Goal: Transaction & Acquisition: Book appointment/travel/reservation

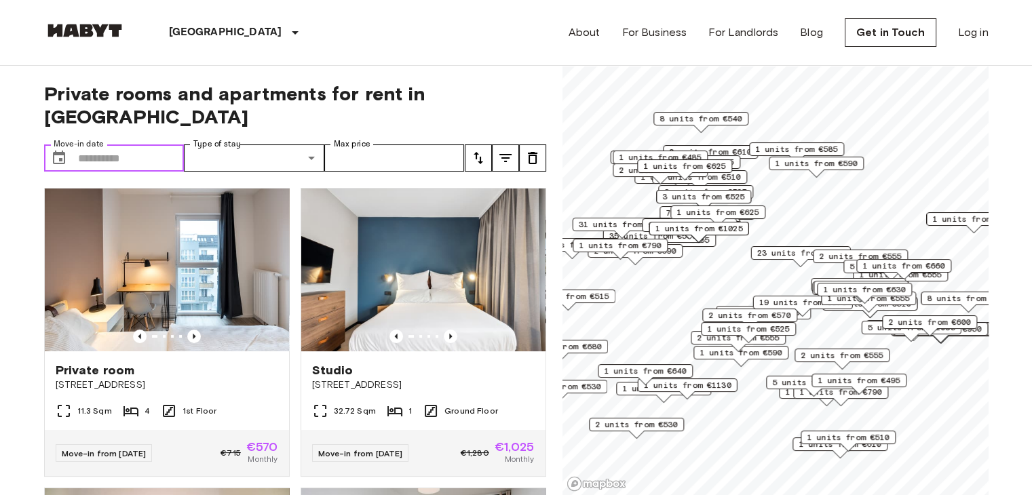
click at [162, 145] on input "Move-in date" at bounding box center [131, 158] width 107 height 27
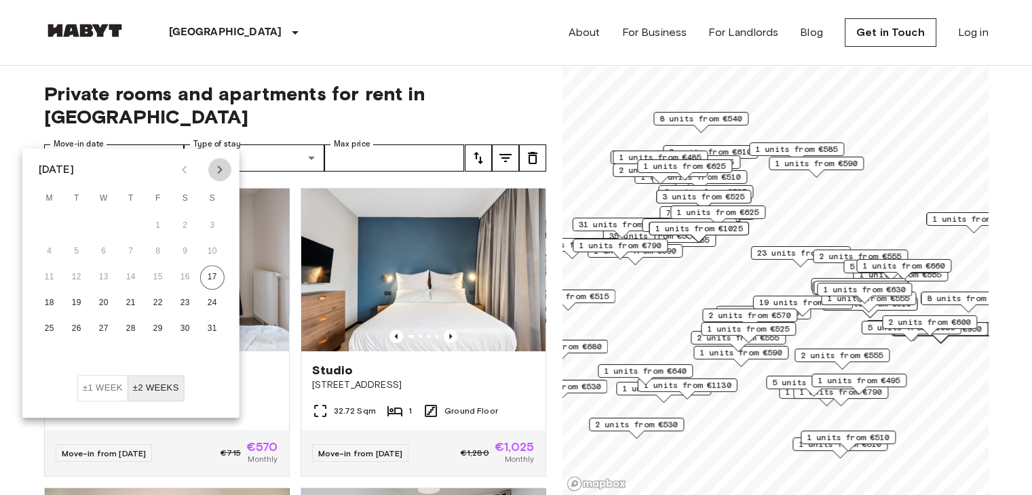
click at [223, 166] on icon "Next month" at bounding box center [220, 170] width 16 height 16
click at [179, 169] on icon "Previous month" at bounding box center [184, 170] width 16 height 16
click at [69, 280] on button "16" at bounding box center [76, 277] width 24 height 24
type input "**********"
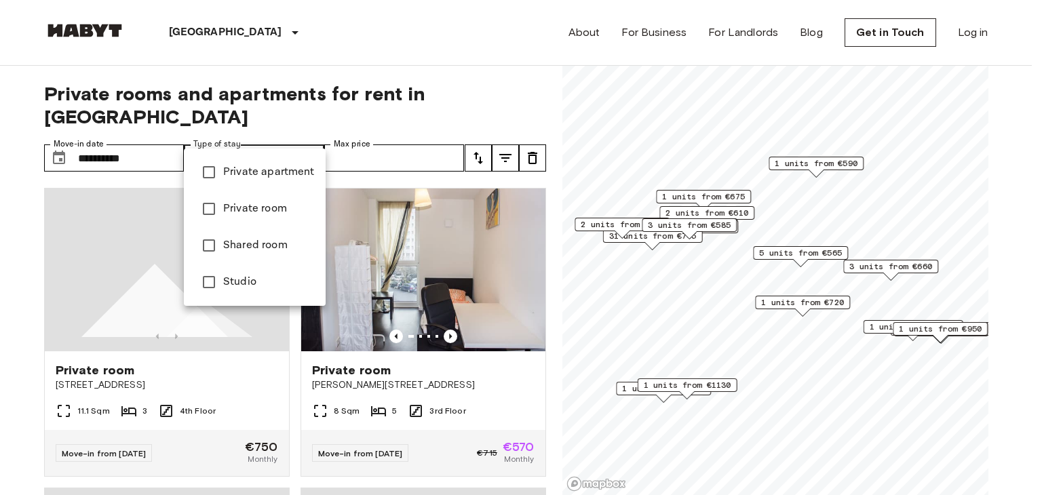
click at [263, 170] on span "Private apartment" at bounding box center [269, 172] width 92 height 16
type input "**********"
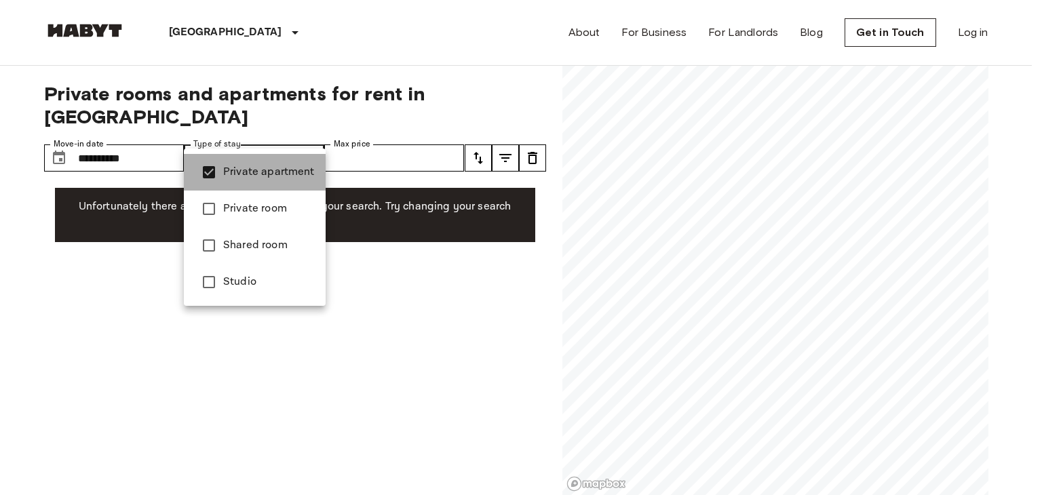
click at [263, 170] on span "Private apartment" at bounding box center [269, 172] width 92 height 16
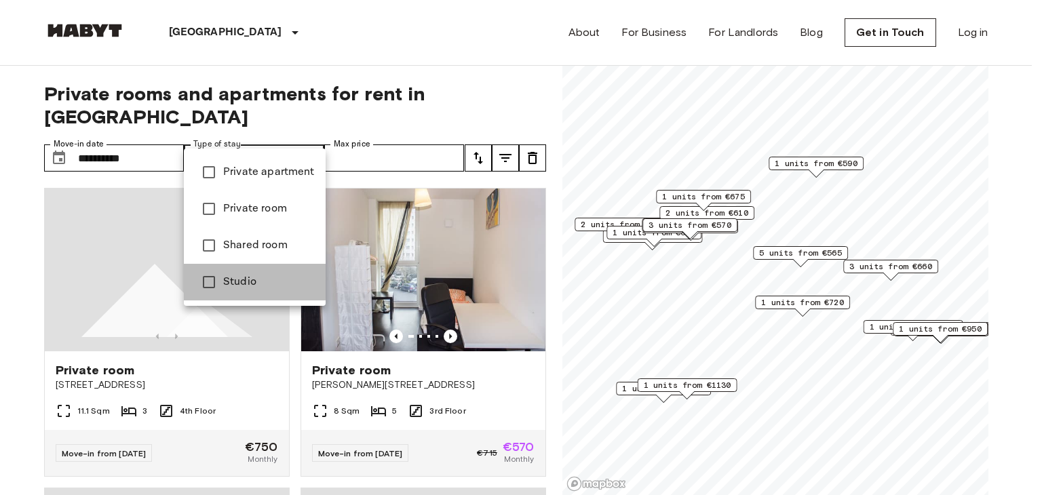
click at [233, 272] on li "Studio" at bounding box center [255, 282] width 142 height 37
type input "******"
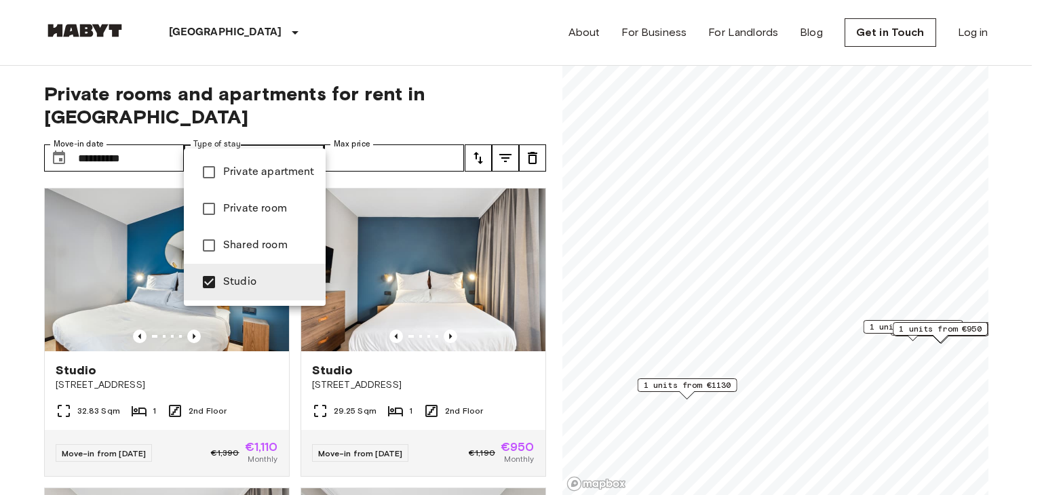
click at [7, 203] on div at bounding box center [521, 247] width 1042 height 495
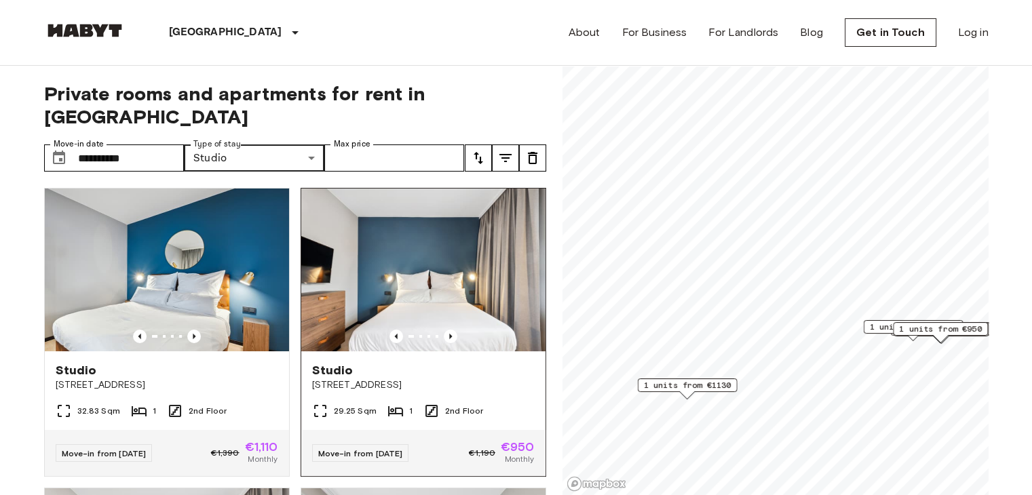
click at [394, 233] on img at bounding box center [423, 270] width 244 height 163
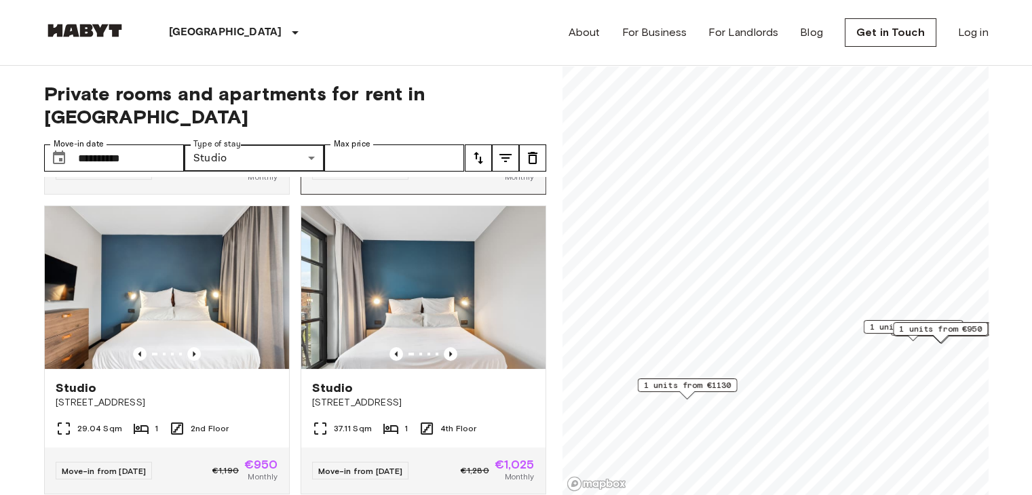
scroll to position [284, 0]
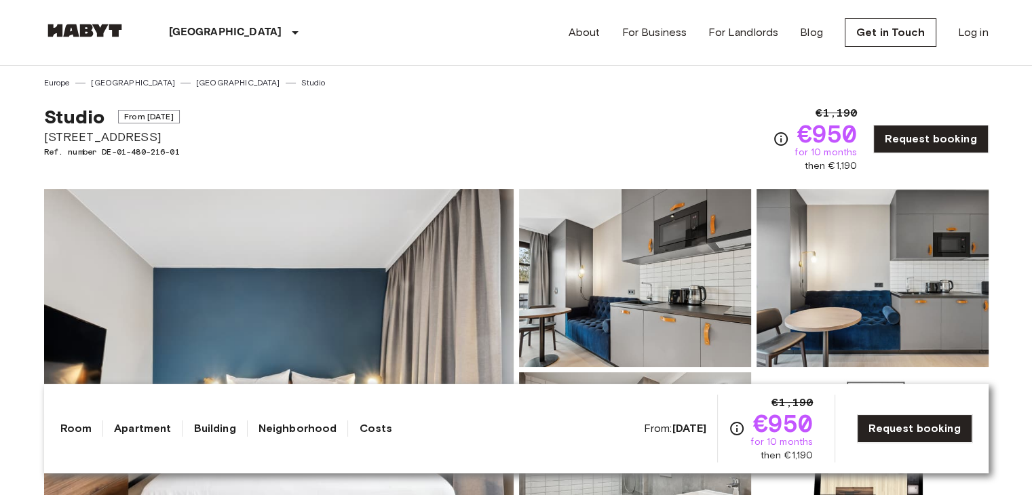
click at [335, 318] on img at bounding box center [279, 369] width 470 height 361
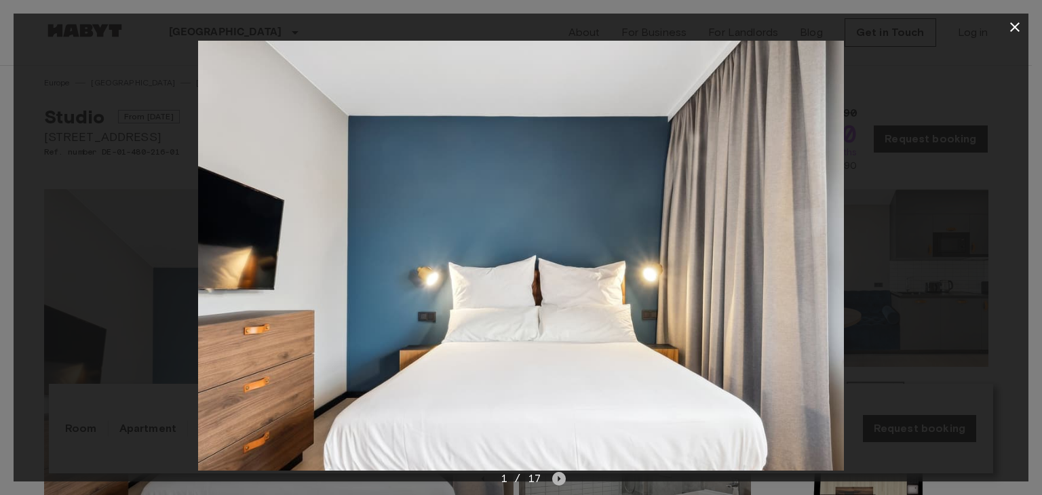
click at [559, 478] on icon "Next image" at bounding box center [560, 478] width 3 height 5
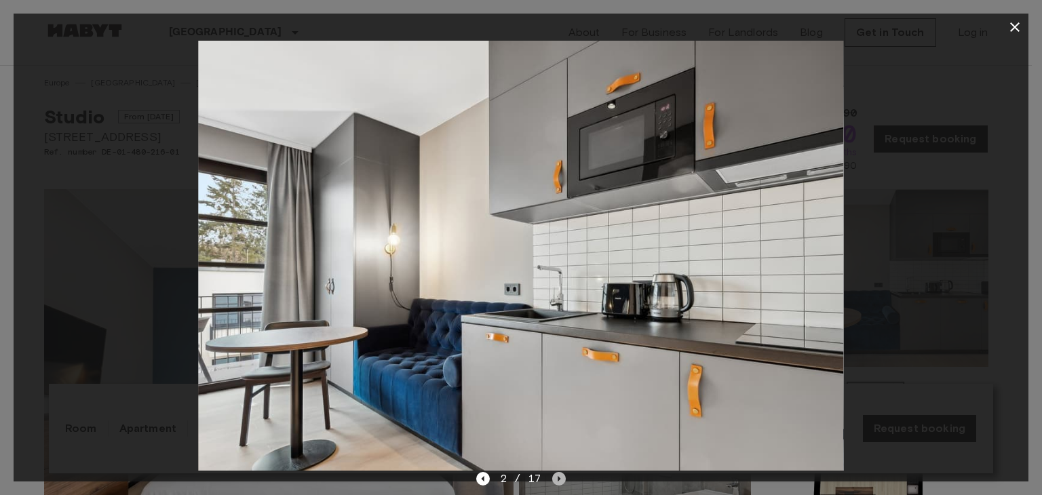
click at [559, 478] on icon "Next image" at bounding box center [560, 478] width 3 height 5
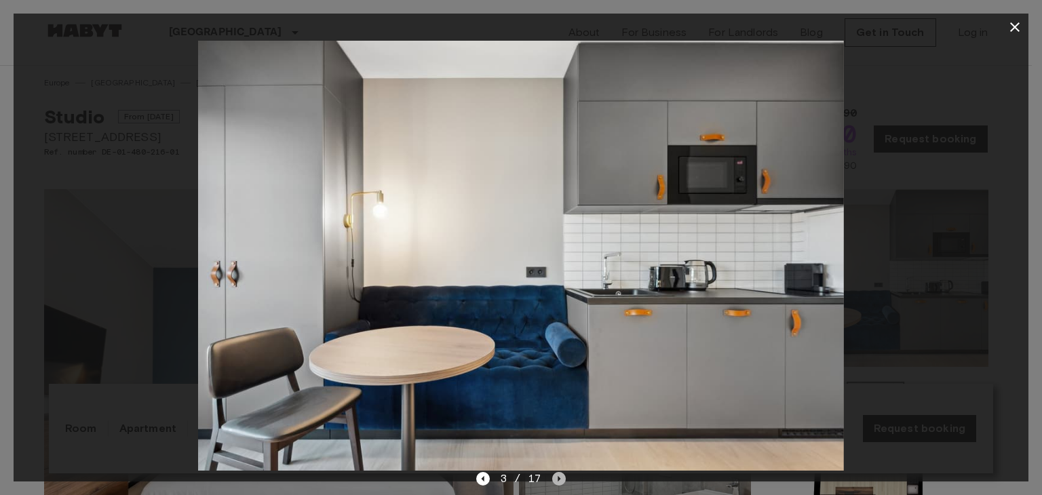
click at [559, 478] on icon "Next image" at bounding box center [560, 478] width 3 height 5
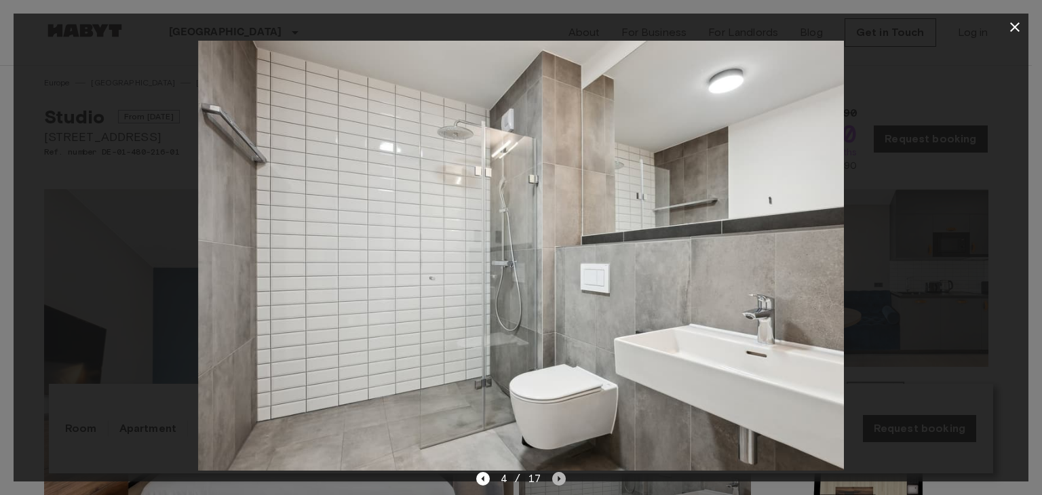
click at [559, 478] on icon "Next image" at bounding box center [560, 478] width 3 height 5
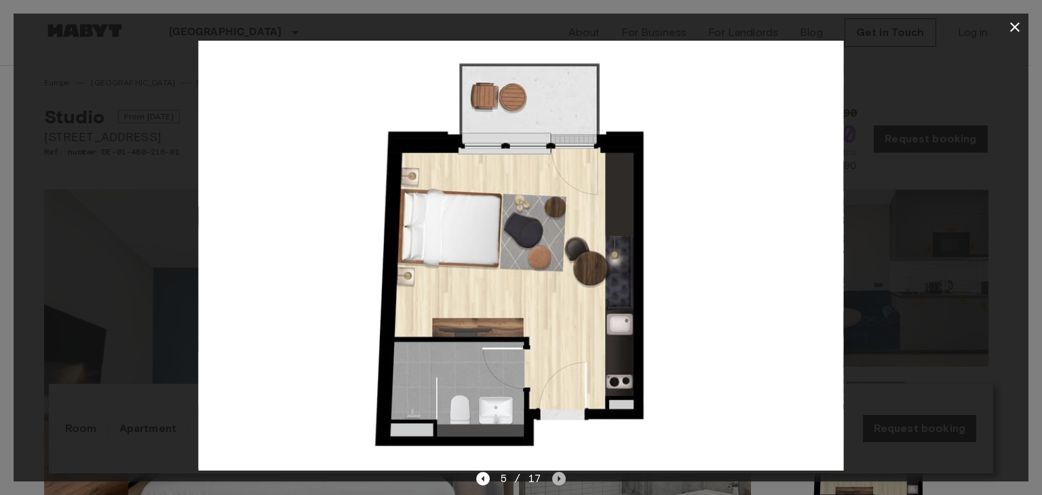
click at [559, 478] on icon "Next image" at bounding box center [560, 478] width 3 height 5
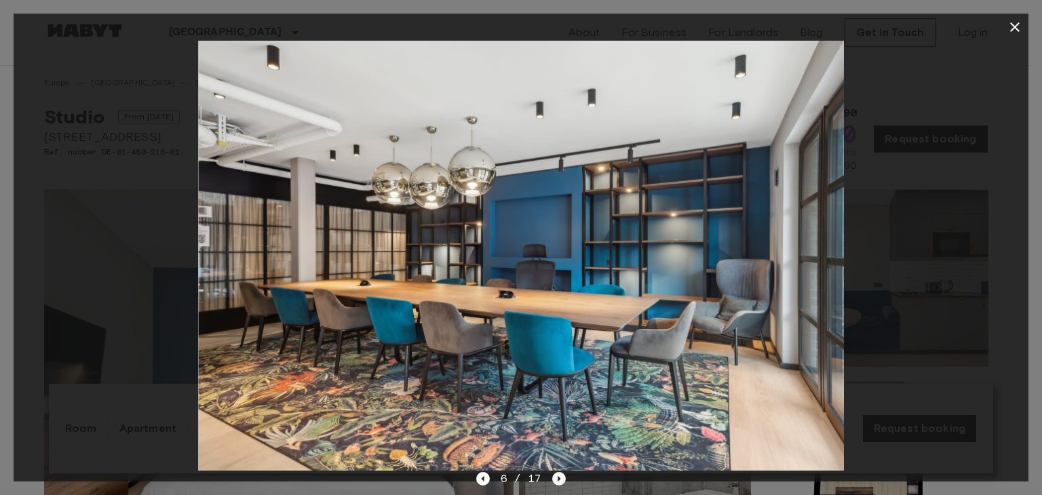
click at [559, 478] on icon "Next image" at bounding box center [560, 478] width 3 height 5
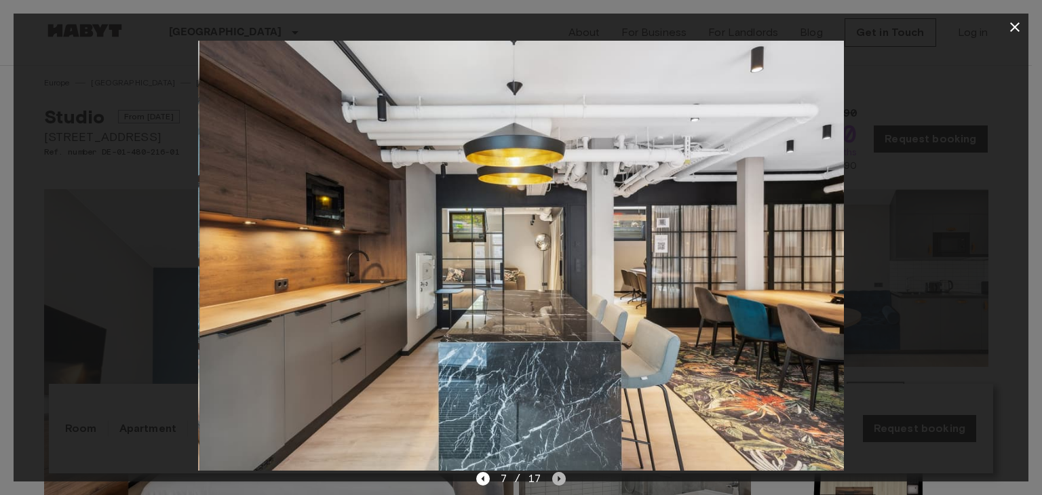
click at [559, 478] on icon "Next image" at bounding box center [560, 478] width 3 height 5
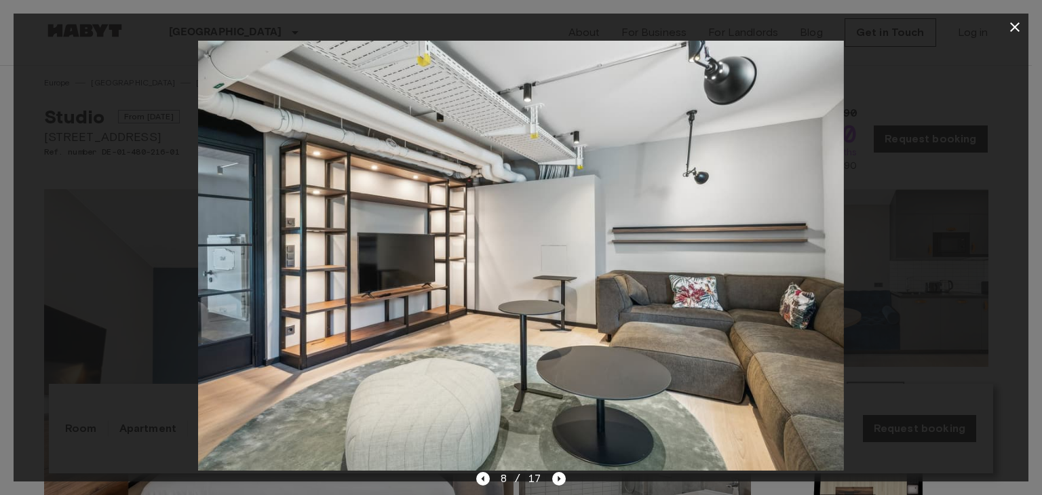
click at [1017, 22] on icon "button" at bounding box center [1015, 27] width 16 height 16
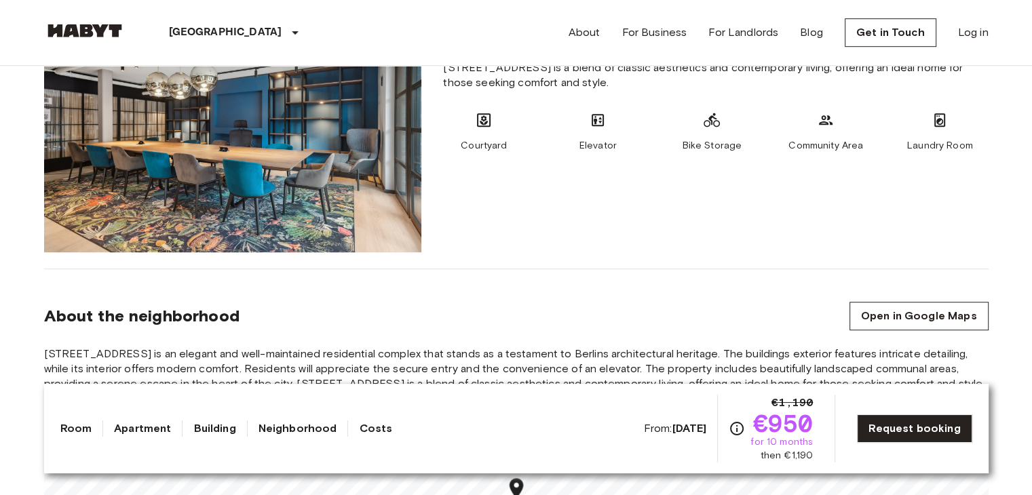
scroll to position [936, 0]
